Goal: Task Accomplishment & Management: Manage account settings

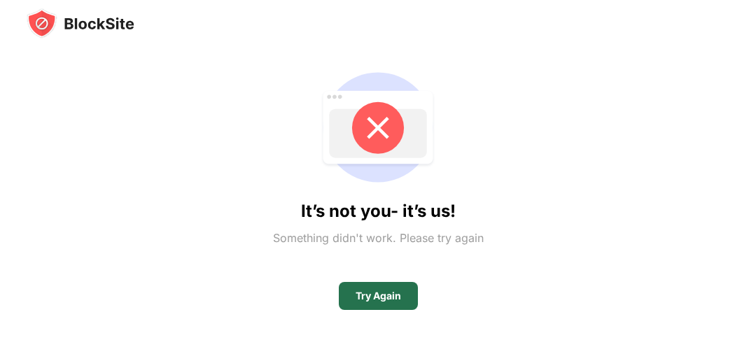
click at [390, 282] on div "Try Again" at bounding box center [378, 296] width 79 height 28
click at [381, 288] on div "Try Again" at bounding box center [378, 296] width 79 height 28
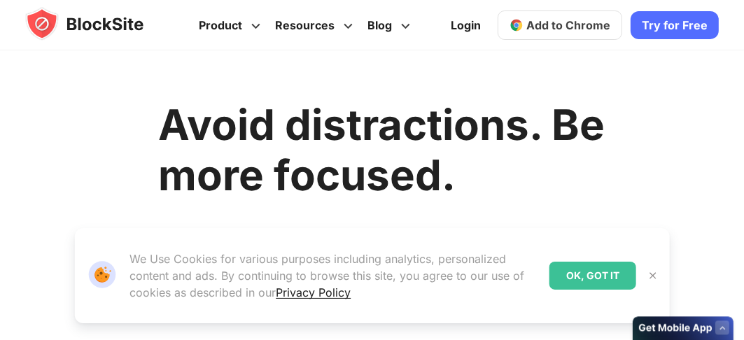
click at [652, 274] on img at bounding box center [652, 275] width 11 height 11
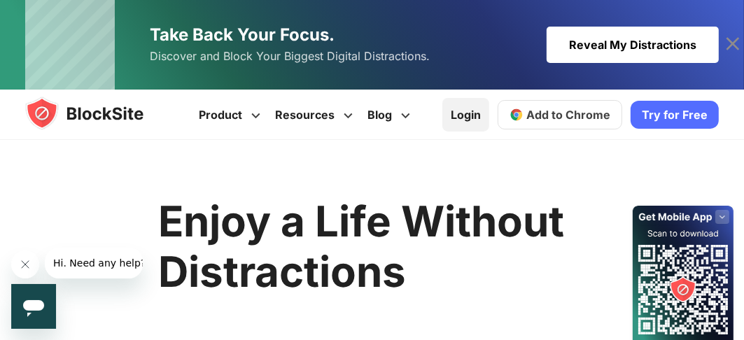
click at [477, 108] on link "Login" at bounding box center [465, 115] width 47 height 34
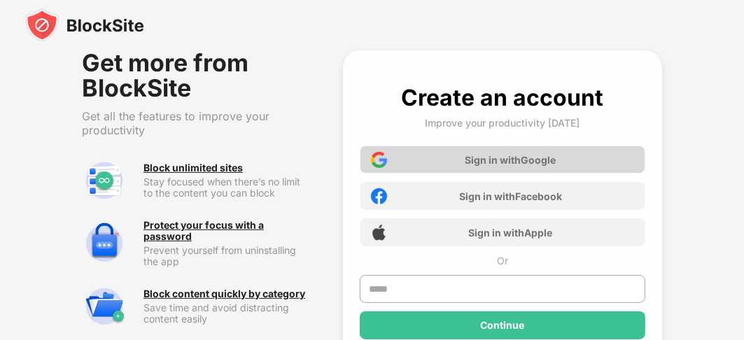
click at [455, 165] on div "Sign in with Google" at bounding box center [503, 160] width 286 height 28
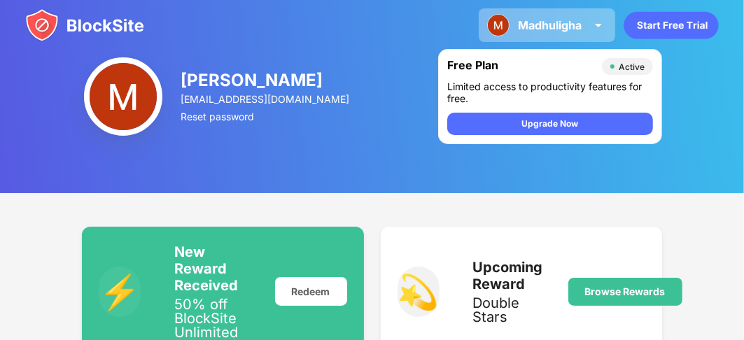
click at [596, 27] on img at bounding box center [598, 25] width 17 height 17
click at [574, 27] on div "Madhuligha" at bounding box center [550, 25] width 64 height 14
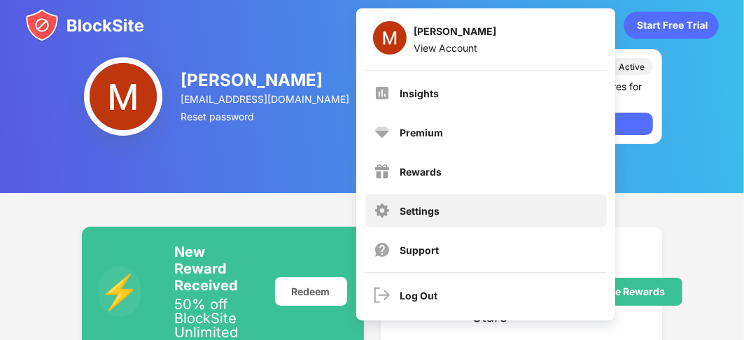
click at [456, 211] on div "Settings" at bounding box center [485, 211] width 241 height 34
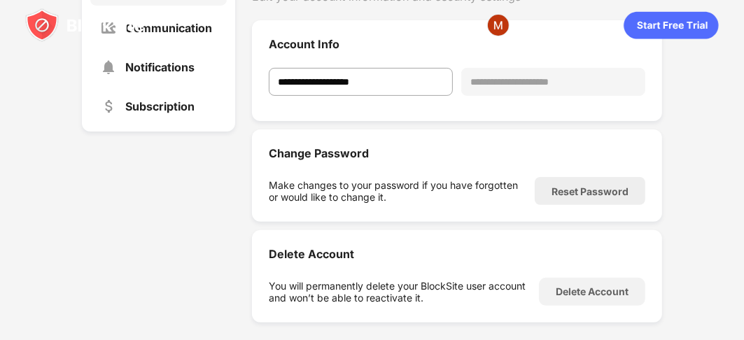
scroll to position [280, 0]
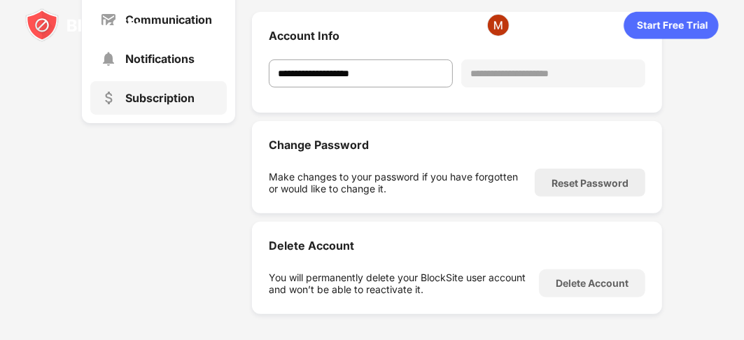
click at [185, 100] on div "Subscription" at bounding box center [159, 98] width 69 height 14
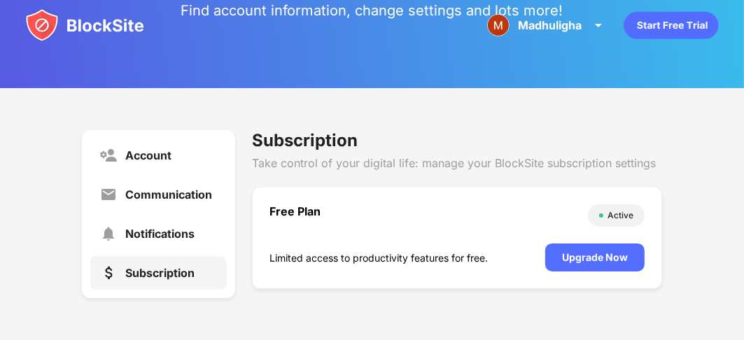
scroll to position [108, 0]
click at [129, 235] on div "Notifications" at bounding box center [159, 234] width 69 height 14
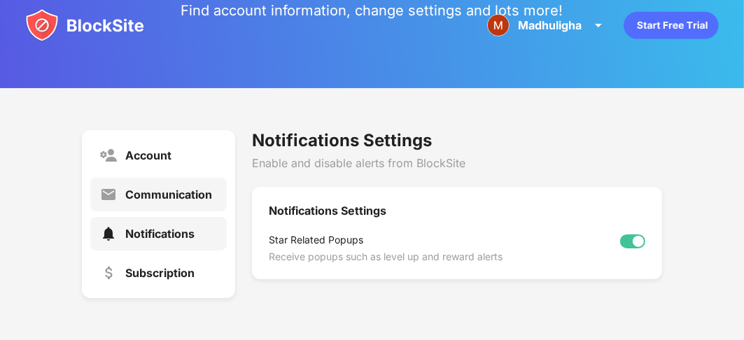
scroll to position [105, 0]
click at [140, 189] on div "Communication" at bounding box center [168, 195] width 87 height 14
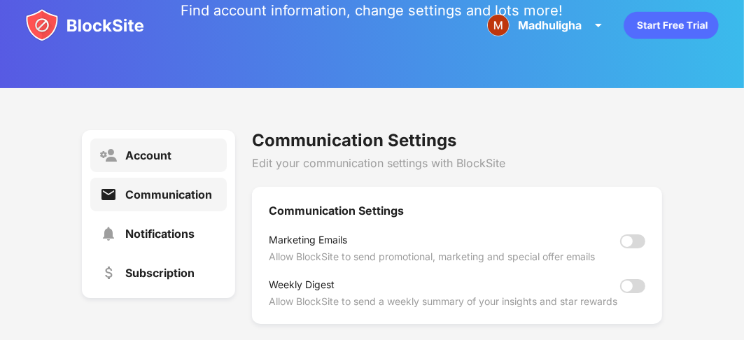
click at [142, 158] on div "Account" at bounding box center [148, 155] width 46 height 14
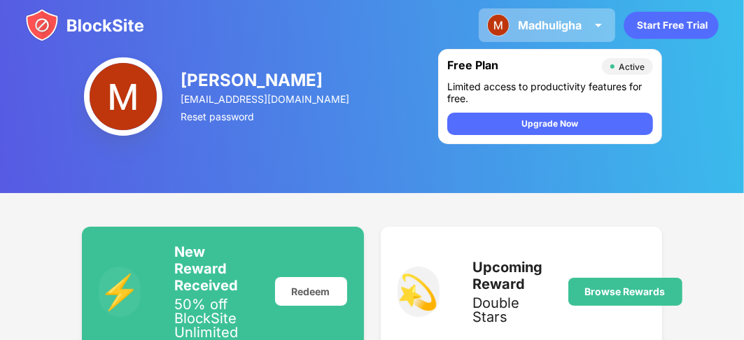
click at [603, 19] on img at bounding box center [598, 25] width 17 height 17
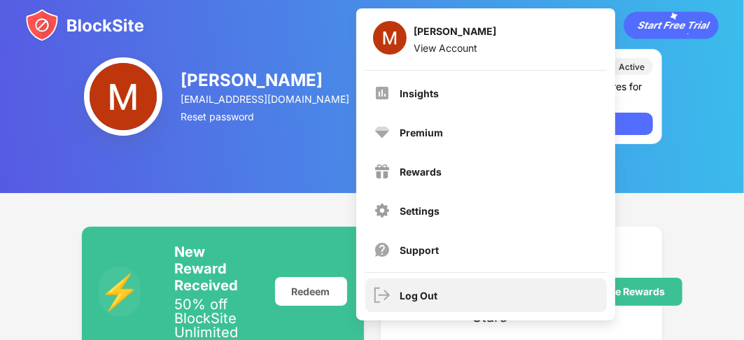
click at [421, 293] on div "Log Out" at bounding box center [419, 296] width 38 height 12
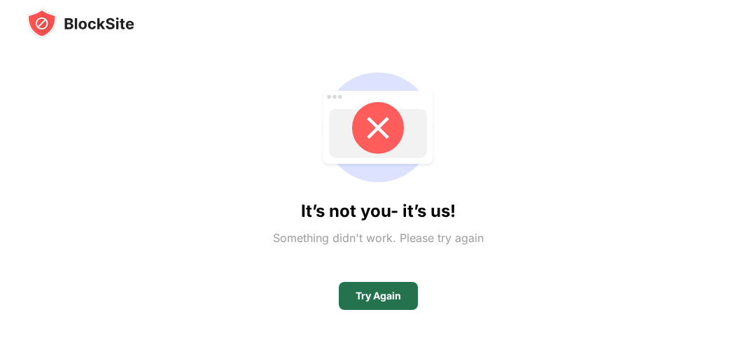
click at [375, 293] on div "Try Again" at bounding box center [378, 295] width 45 height 11
